Goal: Find specific page/section: Find specific page/section

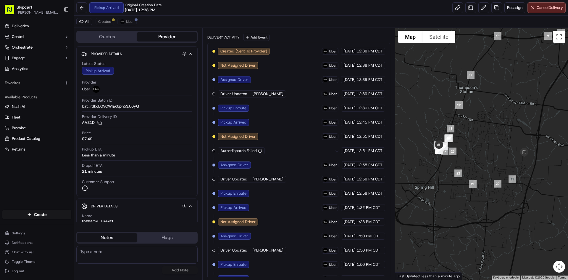
scroll to position [120, 0]
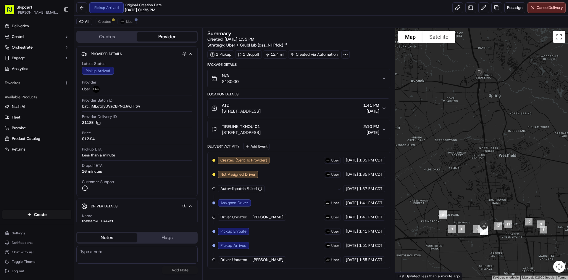
click at [262, 259] on span "Elvira D." at bounding box center [267, 259] width 31 height 5
copy div "Elvira D."
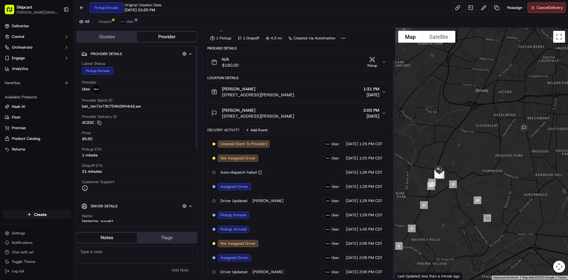
scroll to position [37, 0]
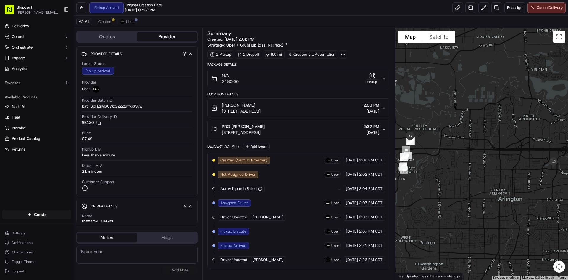
click at [265, 261] on span "ROBIN H." at bounding box center [267, 259] width 31 height 5
copy div "ROBIN H."
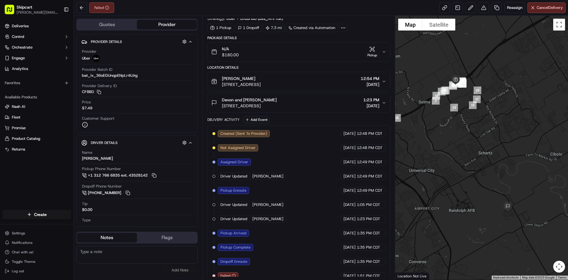
scroll to position [22, 0]
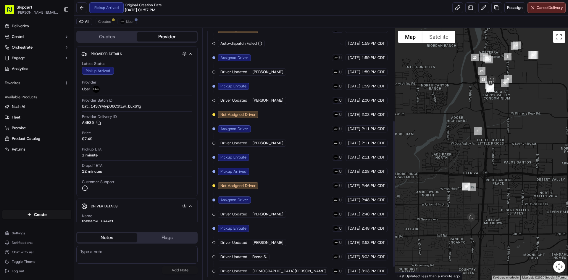
scroll to position [179, 0]
